Goal: Share content: Share content

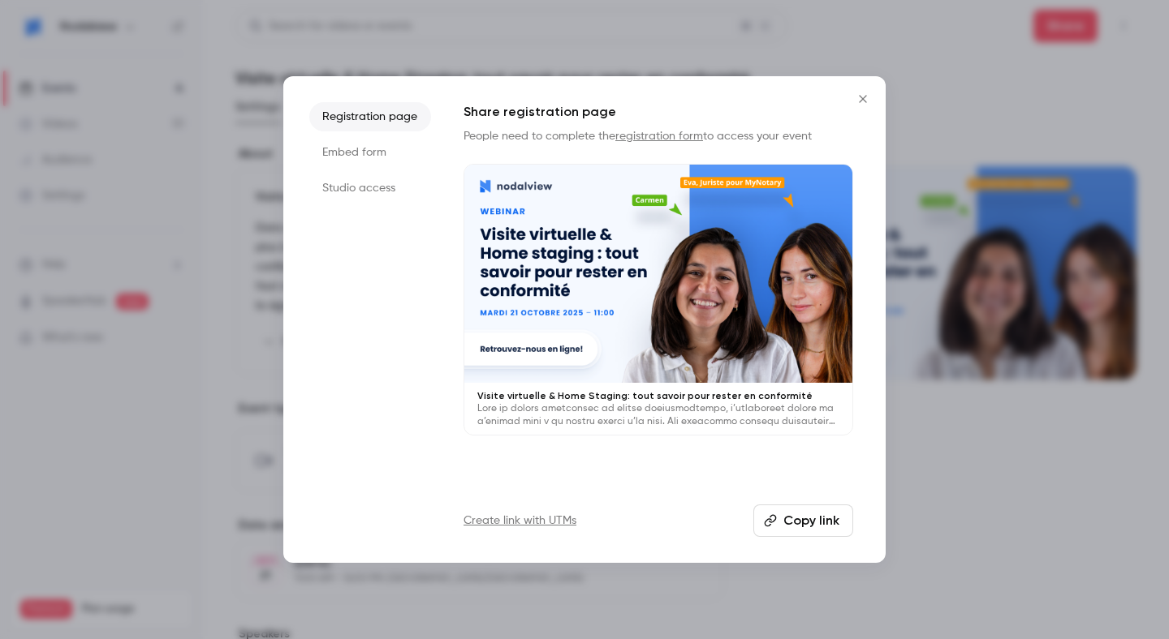
click at [863, 105] on icon "Close" at bounding box center [862, 99] width 19 height 13
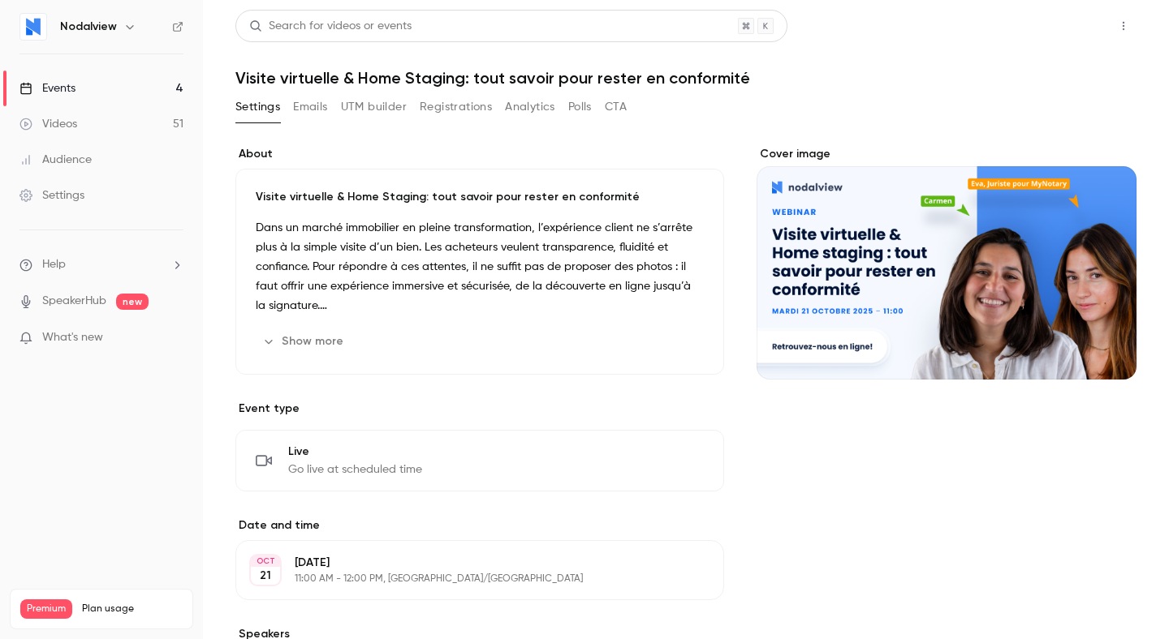
click at [1075, 33] on button "Share" at bounding box center [1065, 26] width 64 height 32
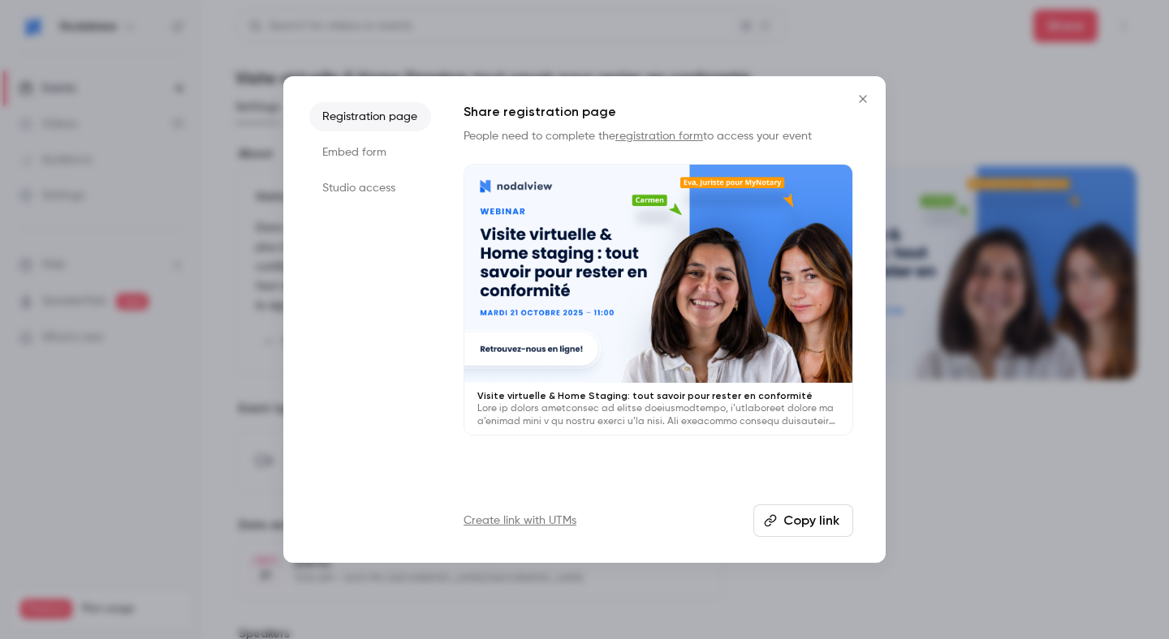
click at [794, 519] on button "Copy link" at bounding box center [803, 521] width 100 height 32
click at [858, 94] on icon "Close" at bounding box center [862, 99] width 19 height 13
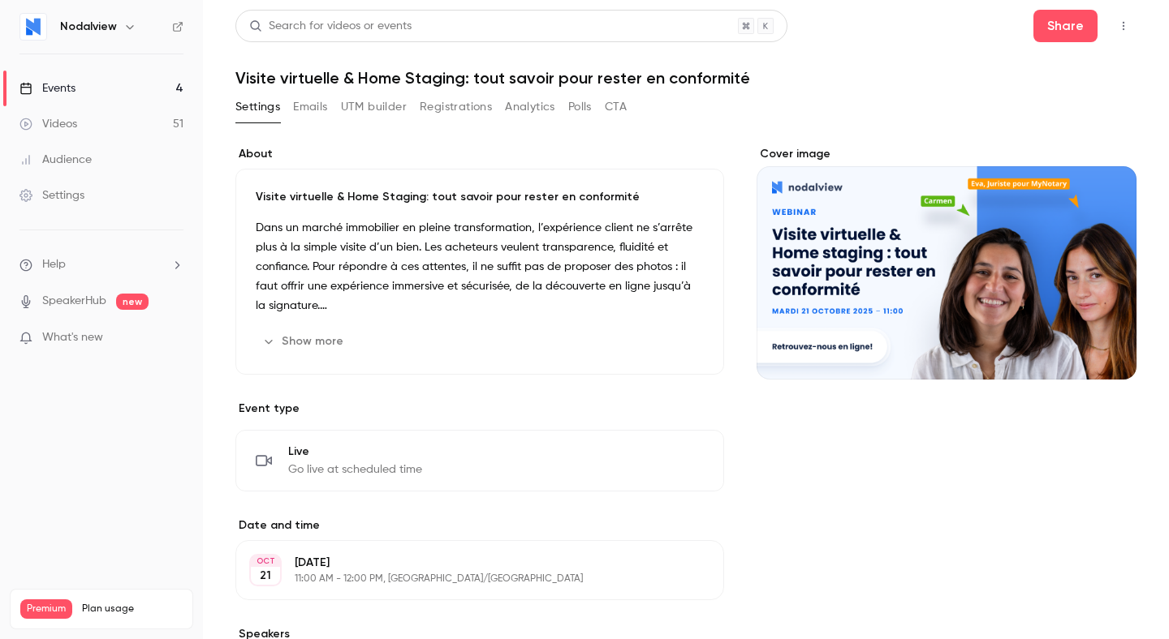
scroll to position [32, 0]
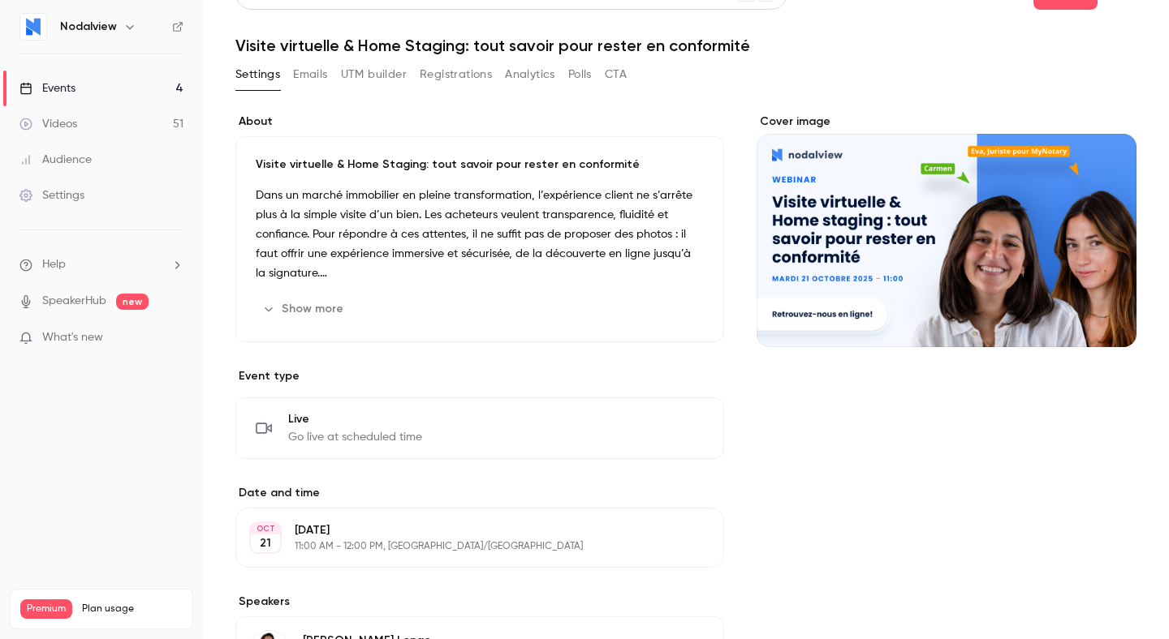
click at [333, 311] on button "Show more" at bounding box center [304, 309] width 97 height 26
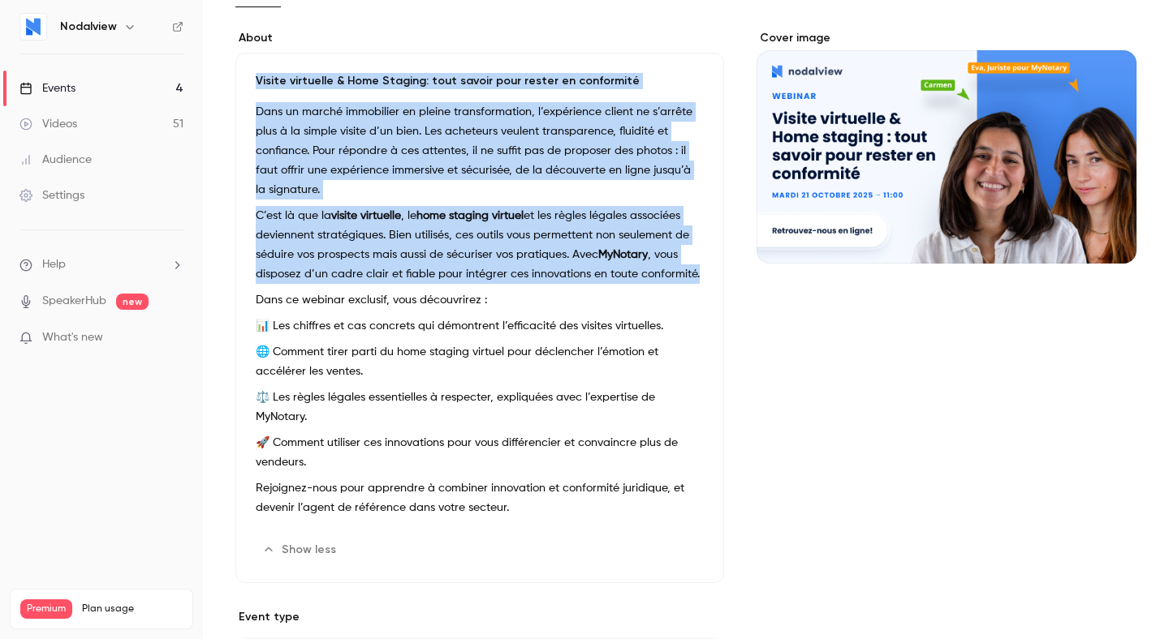
scroll to position [128, 0]
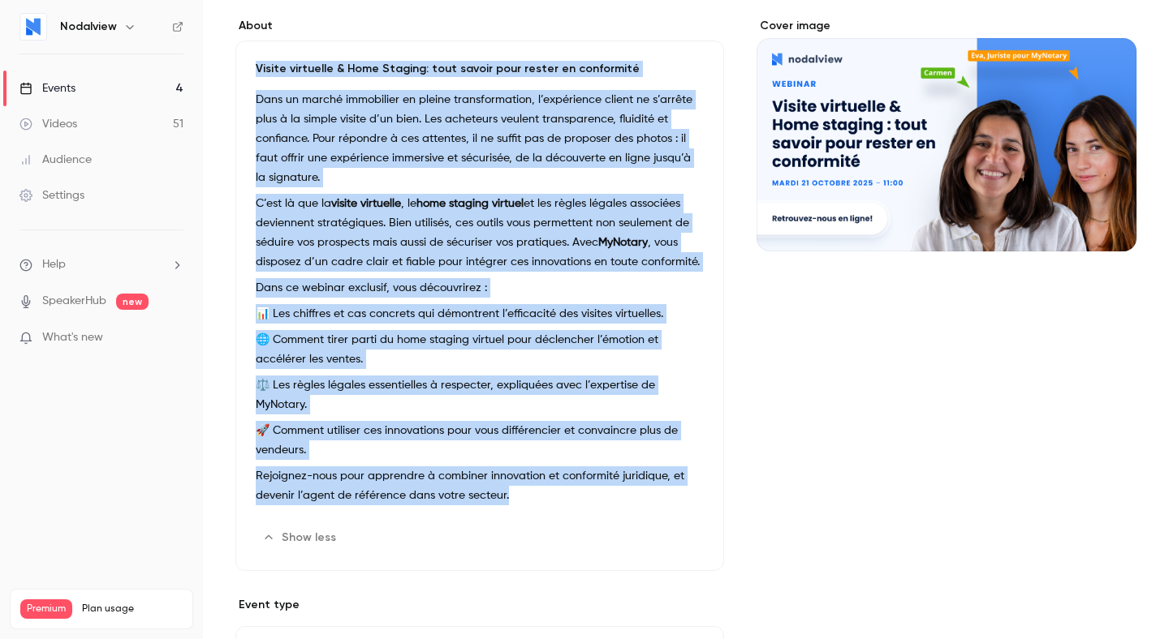
drag, startPoint x: 258, startPoint y: 161, endPoint x: 511, endPoint y: 474, distance: 402.1
click at [511, 474] on div "Visite virtuelle & Home Staging: tout savoir pour rester en conformité Dans un …" at bounding box center [479, 306] width 489 height 531
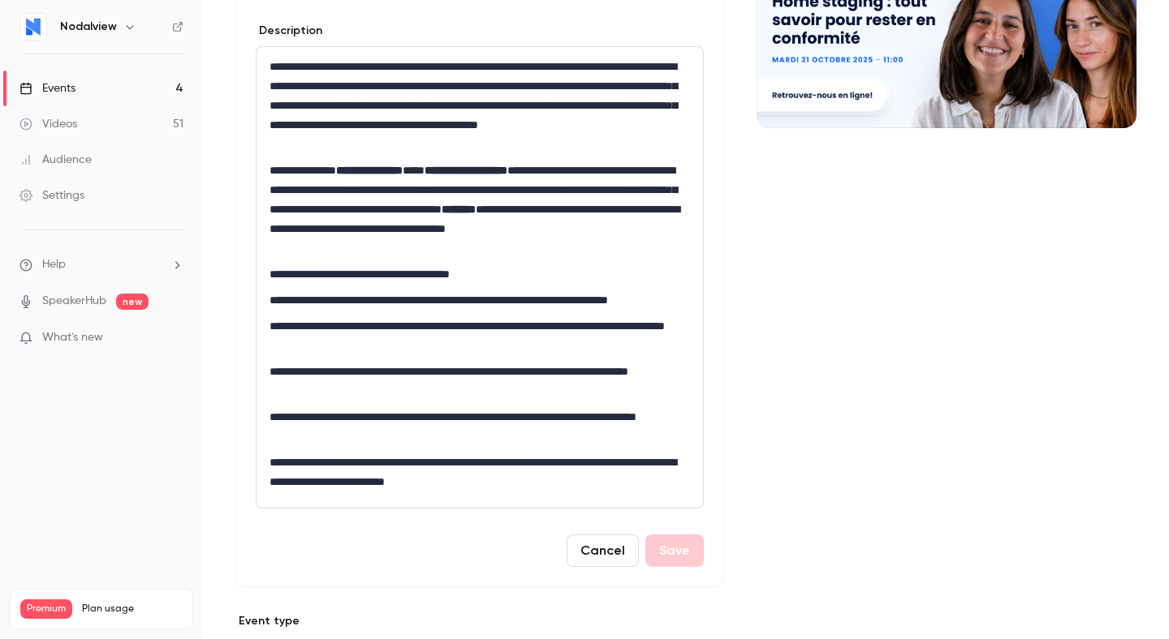
scroll to position [256, 0]
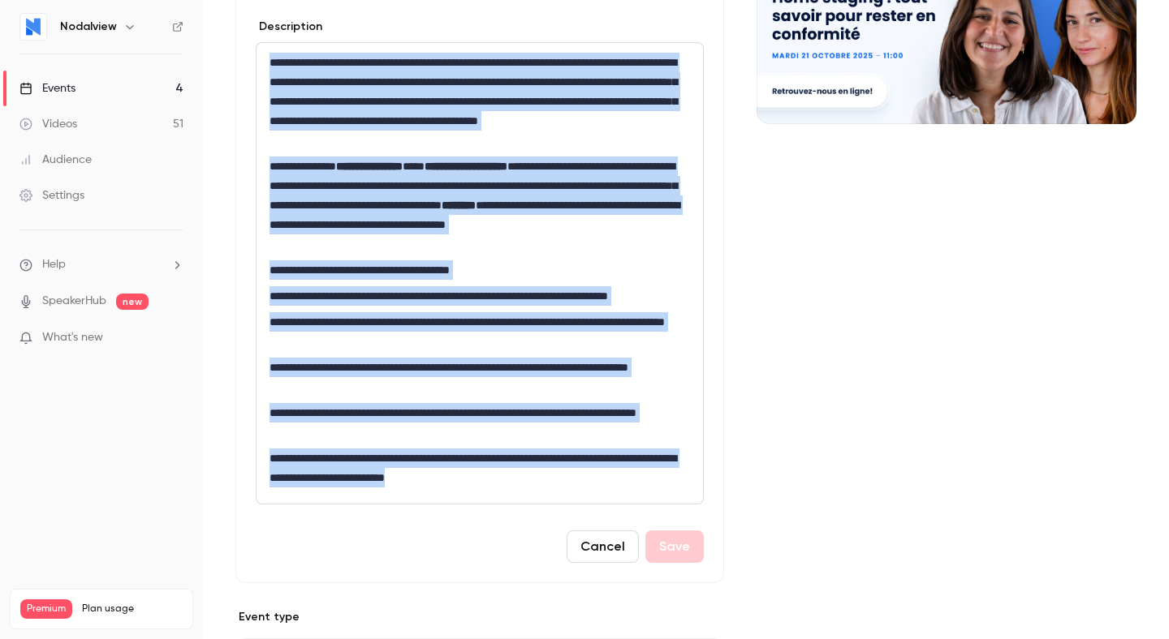
drag, startPoint x: 537, startPoint y: 475, endPoint x: 273, endPoint y: 62, distance: 489.8
click at [273, 62] on div "**********" at bounding box center [479, 273] width 446 height 461
copy div "**********"
click at [785, 222] on div "Cover image" at bounding box center [946, 507] width 380 height 1235
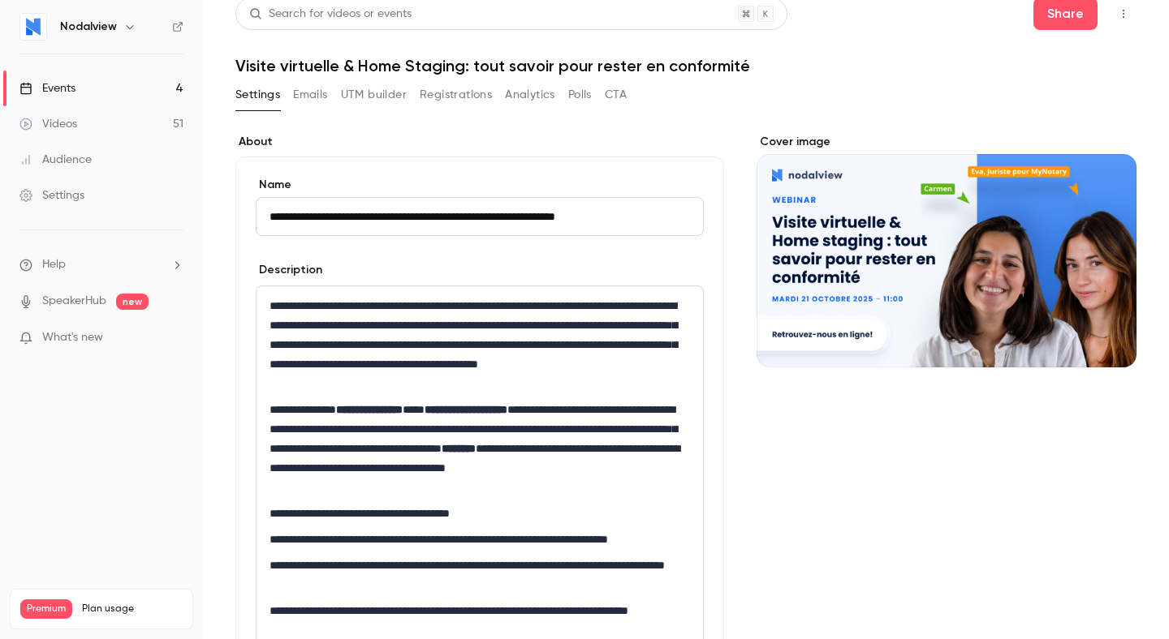
scroll to position [0, 0]
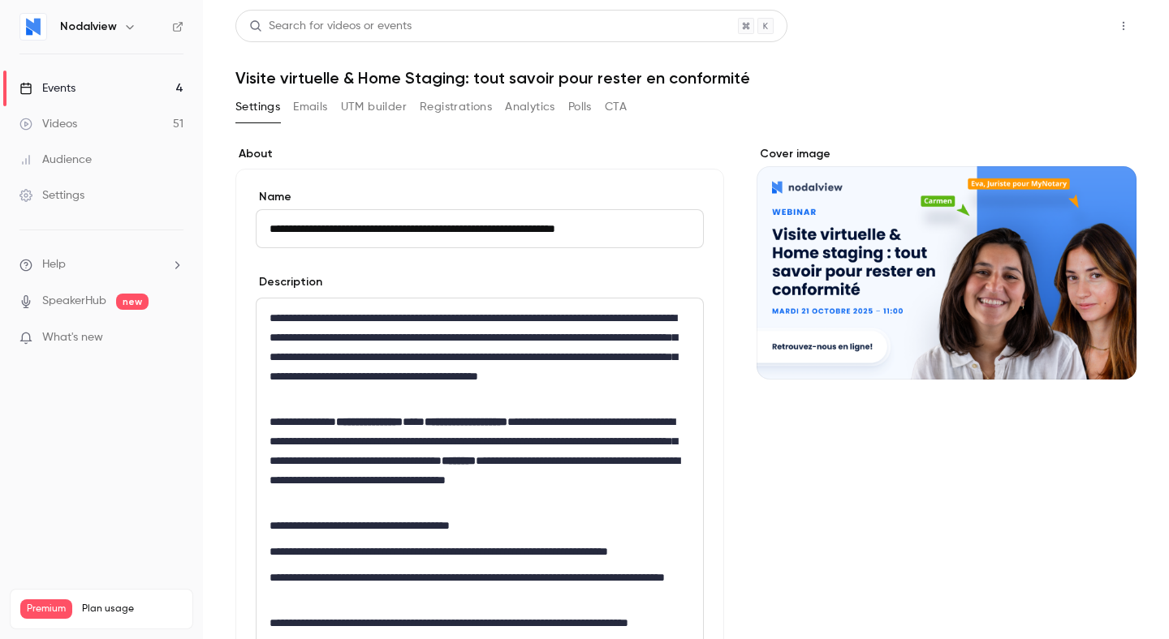
click at [1068, 22] on button "Share" at bounding box center [1065, 26] width 64 height 32
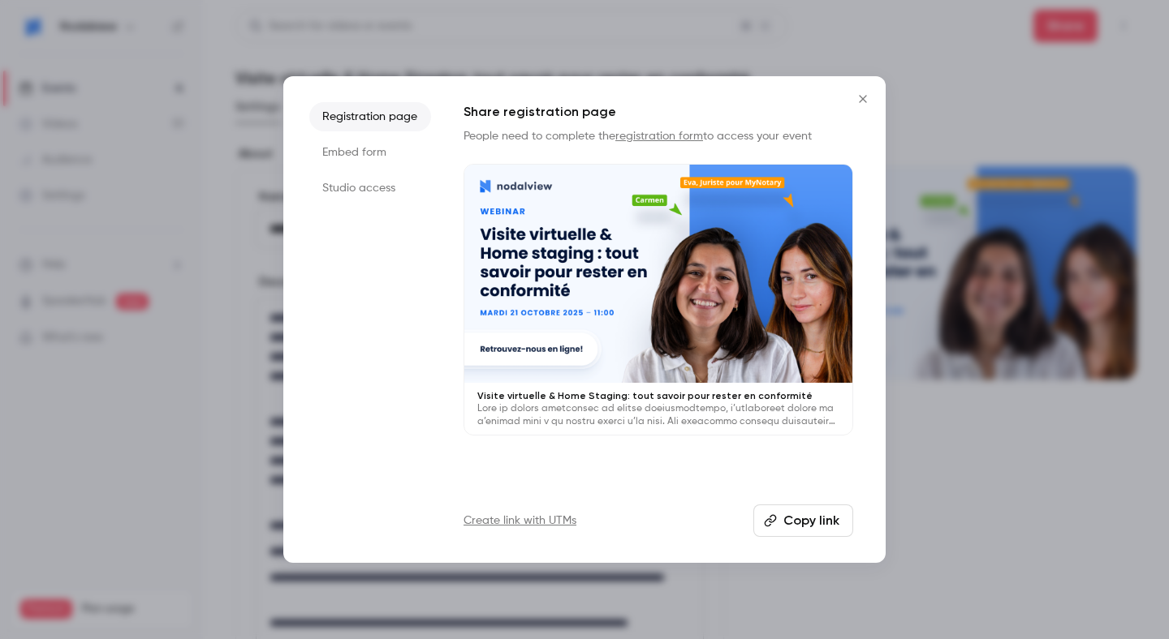
click at [783, 527] on button "Copy link" at bounding box center [803, 521] width 100 height 32
